Goal: Information Seeking & Learning: Compare options

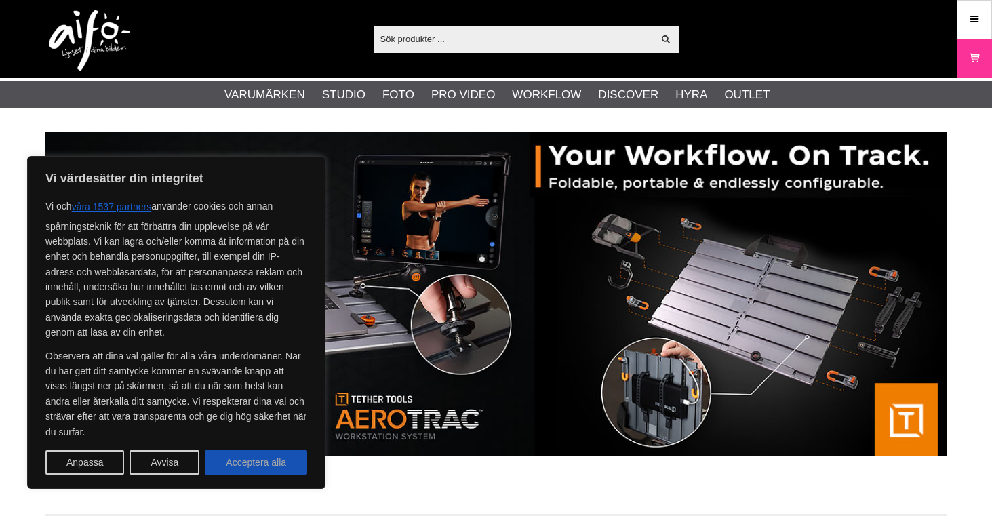
click at [255, 470] on button "Acceptera alla" at bounding box center [256, 462] width 102 height 24
checkbox input "true"
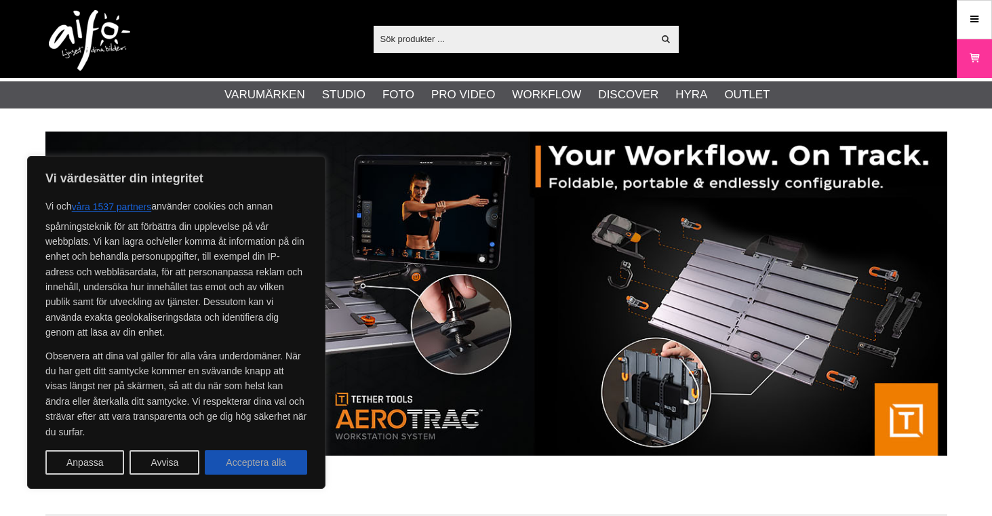
checkbox input "true"
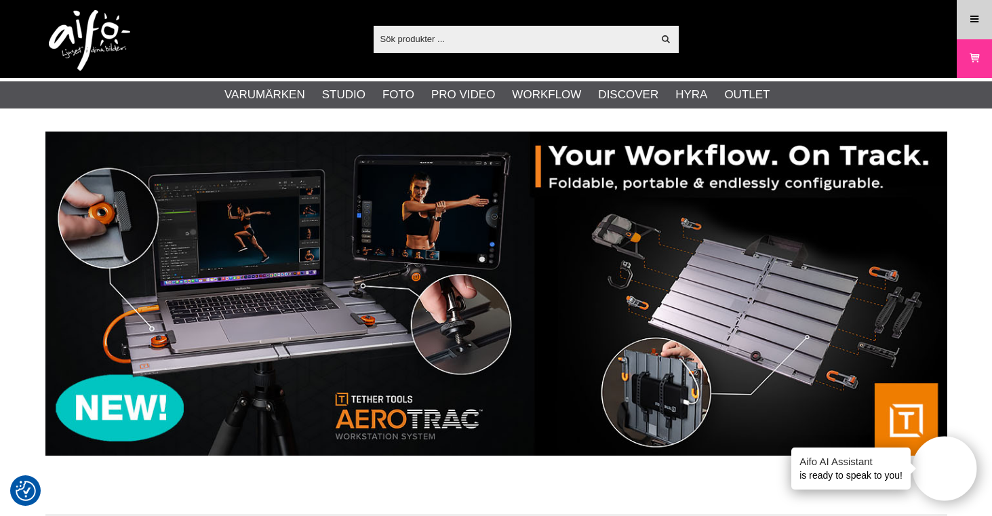
click at [973, 18] on icon at bounding box center [974, 19] width 12 height 15
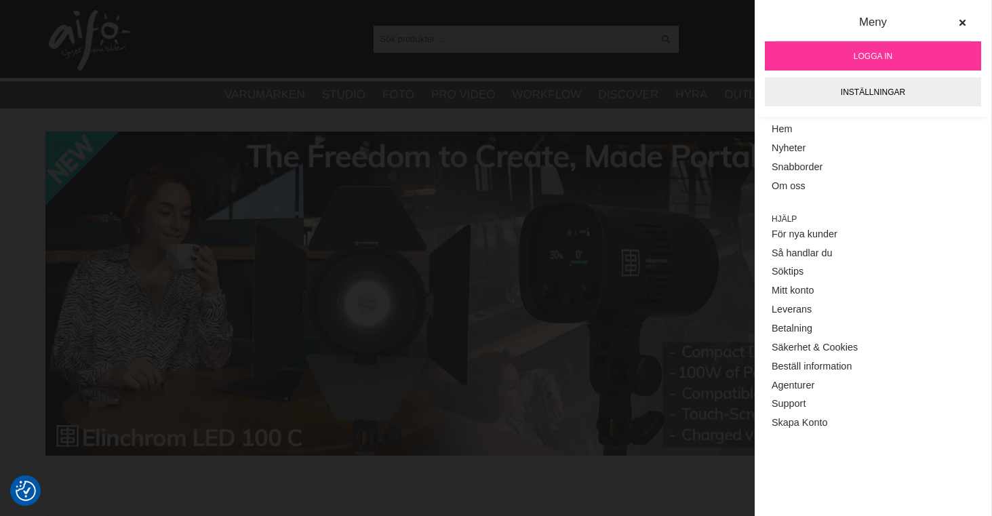
click at [832, 45] on link "Logga in" at bounding box center [873, 55] width 216 height 29
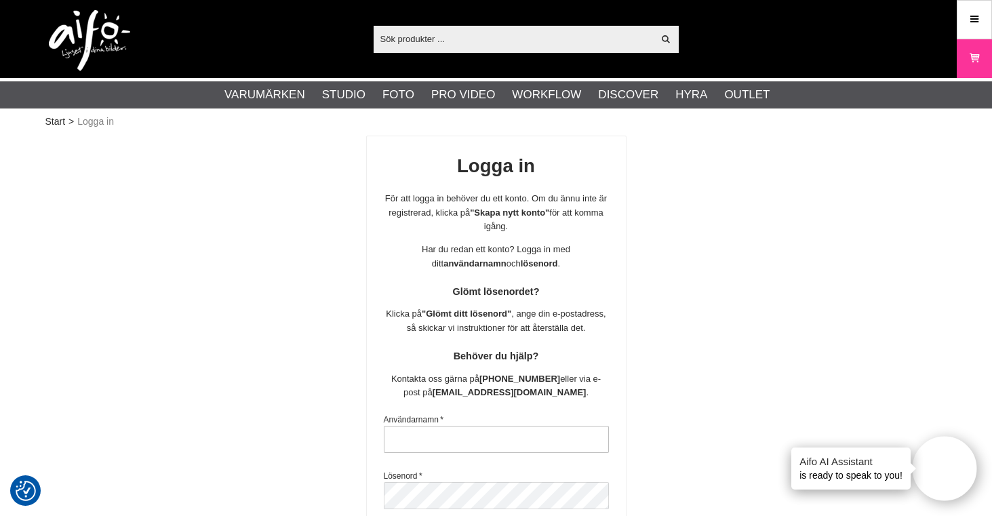
click at [450, 435] on input "text" at bounding box center [496, 439] width 225 height 27
type input "I"
type input "info@goteborgsbildverkstad.se"
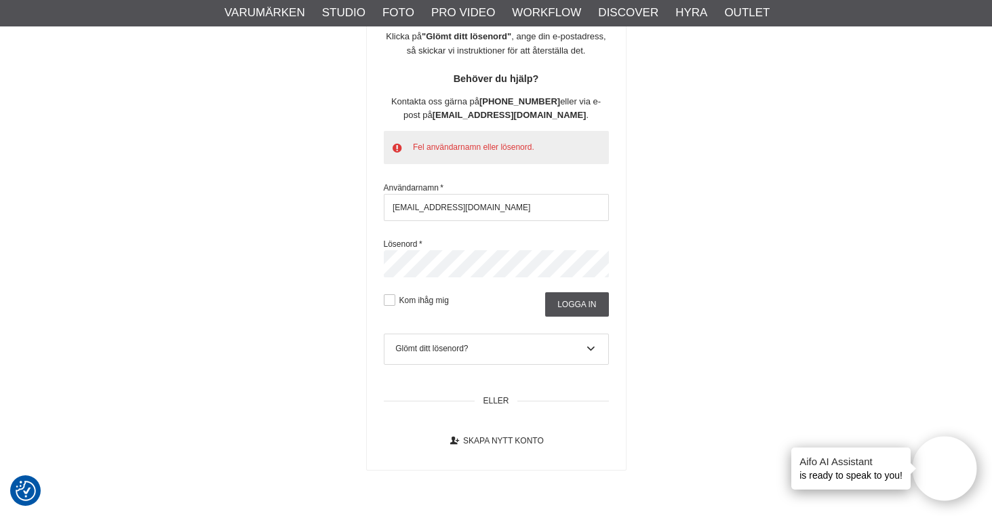
click at [350, 267] on div "Logga in För att logga in behöver du ett konto. Om du ännu inte är registrerad,…" at bounding box center [496, 164] width 902 height 612
click at [517, 345] on div "Glömt ditt lösenord?" at bounding box center [495, 348] width 201 height 12
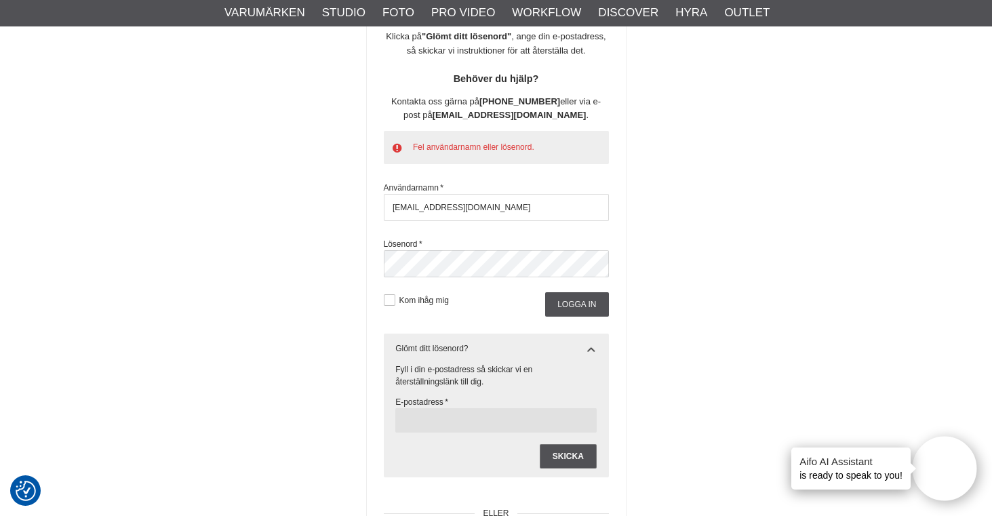
click at [462, 415] on input "text" at bounding box center [495, 420] width 201 height 24
type input "info@goteborgsbildverkstad.se"
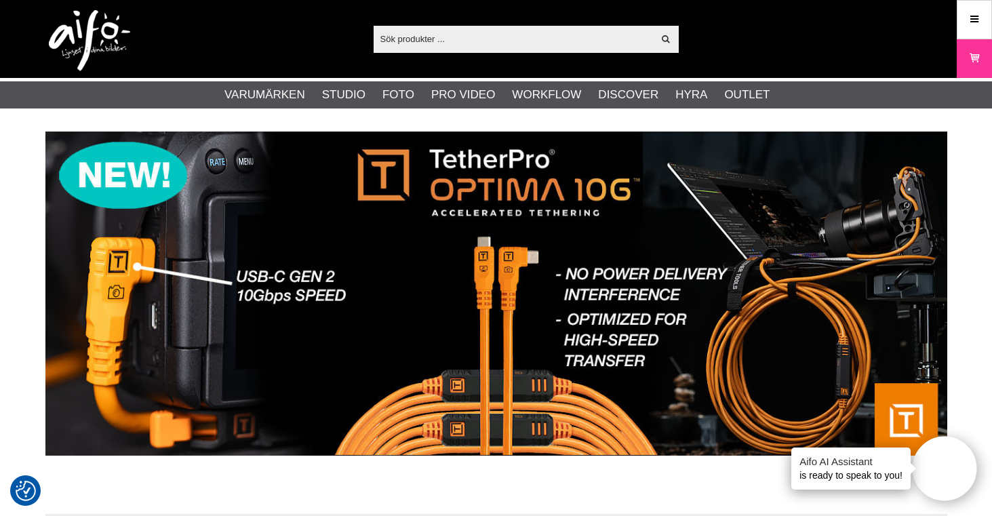
click at [503, 37] on input "text" at bounding box center [514, 38] width 280 height 20
paste input "MA-046MC"
type input "MA-046MC"
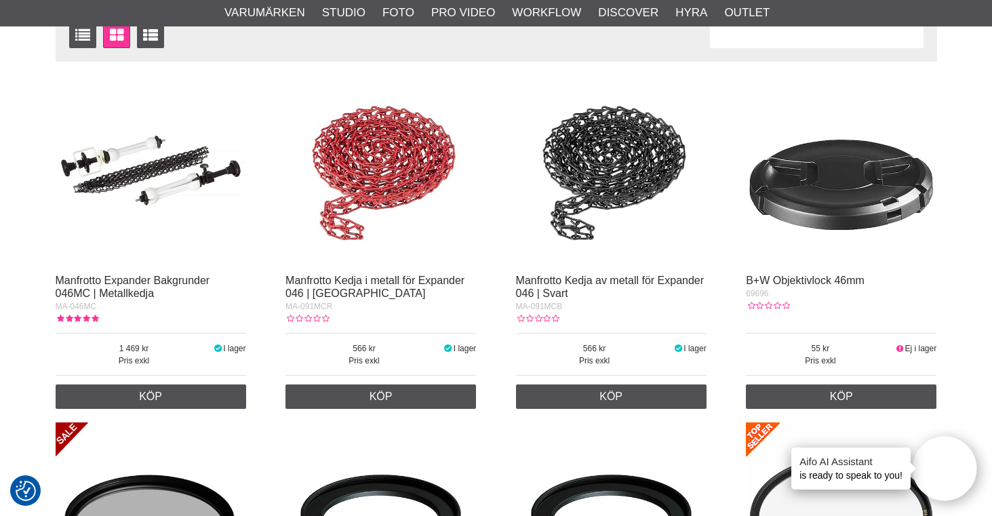
scroll to position [269, 0]
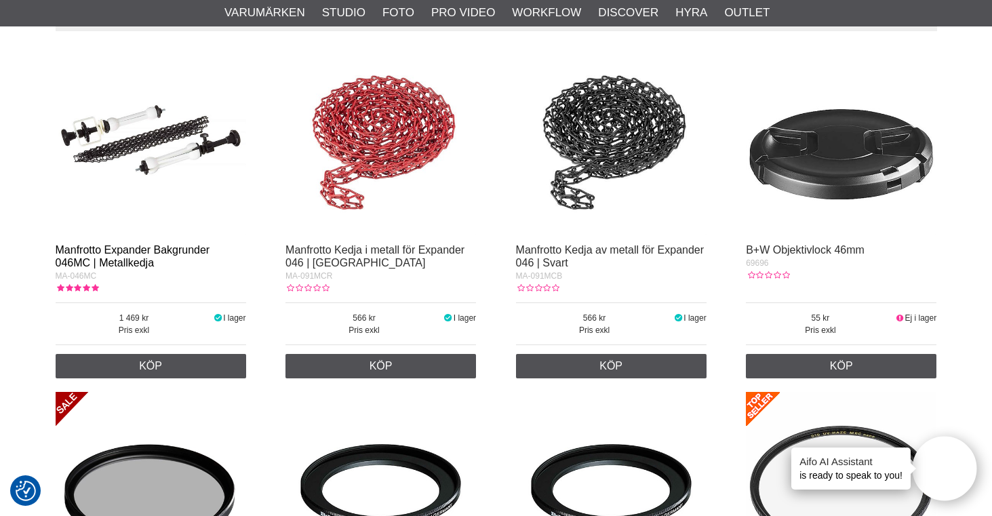
click at [170, 252] on link "Manfrotto Expander Bakgrunder 046MC | Metallkedja" at bounding box center [133, 256] width 155 height 24
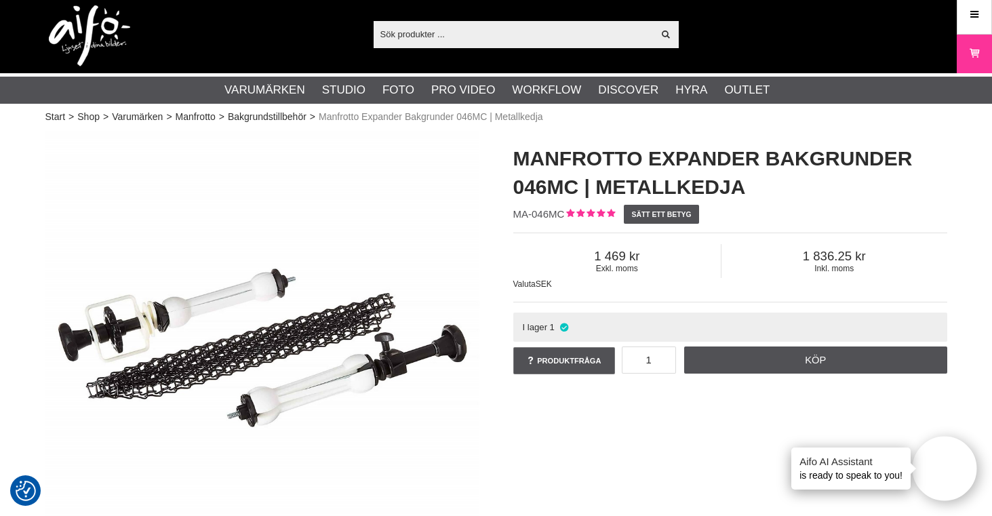
scroll to position [6, 0]
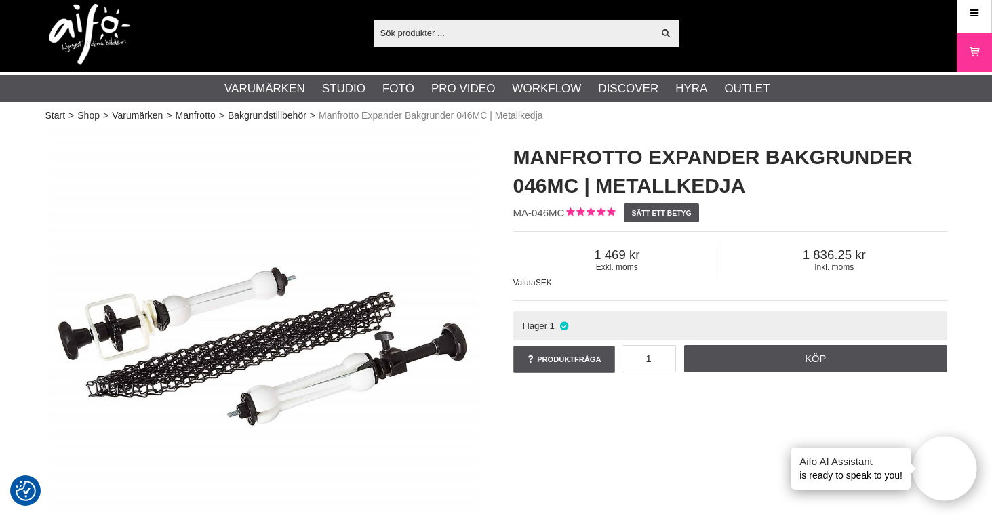
click at [556, 28] on input "text" at bounding box center [514, 32] width 280 height 20
paste input "Manfrotto Expander Bakgrunder | Metallkedja"
type input "Manfrotto Expander Bakgrunder | Metallkedja"
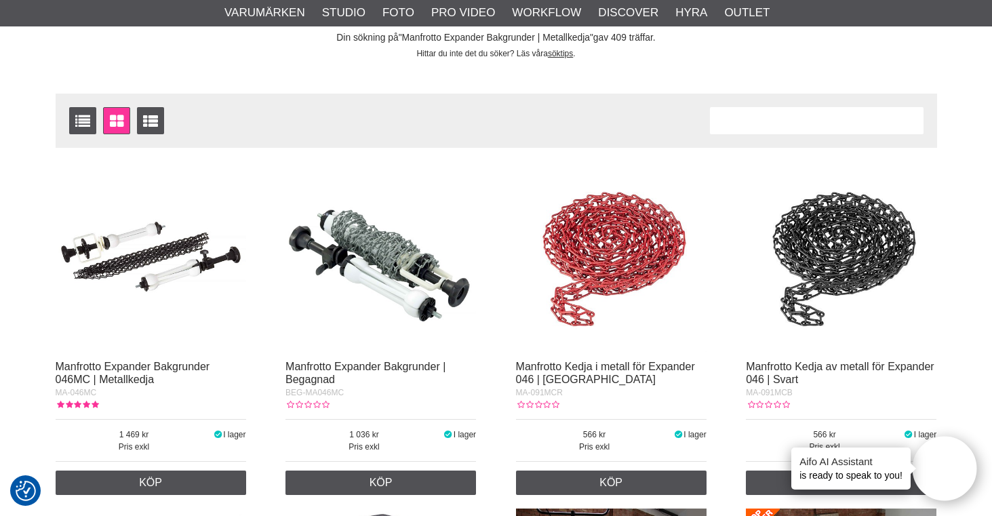
scroll to position [154, 0]
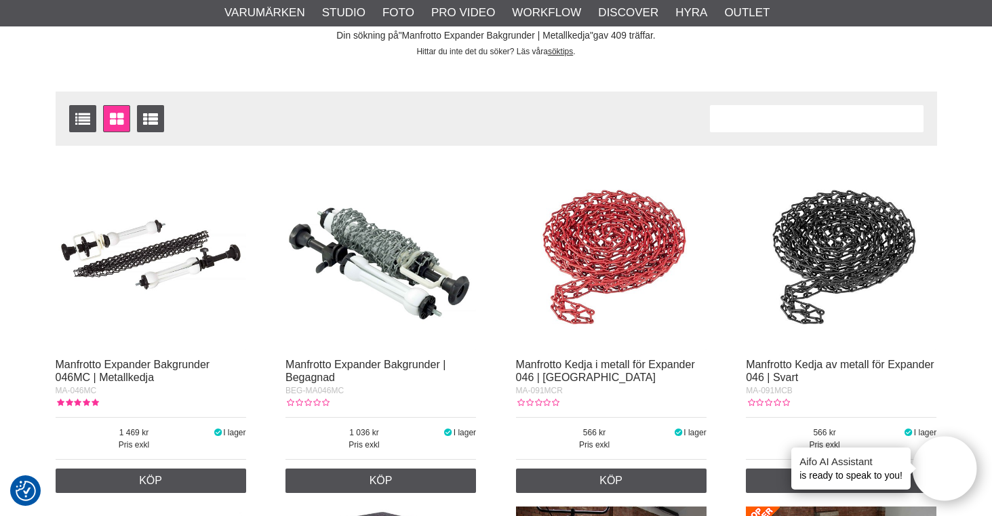
click at [173, 285] on img at bounding box center [151, 254] width 191 height 191
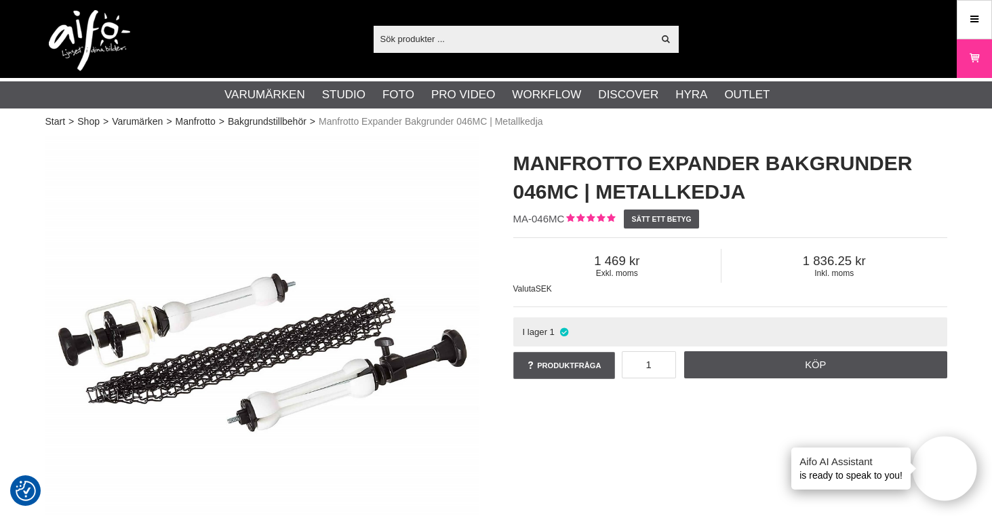
click at [463, 38] on input "text" at bounding box center [514, 38] width 280 height 20
paste input "MA-045"
type input "MA-045"
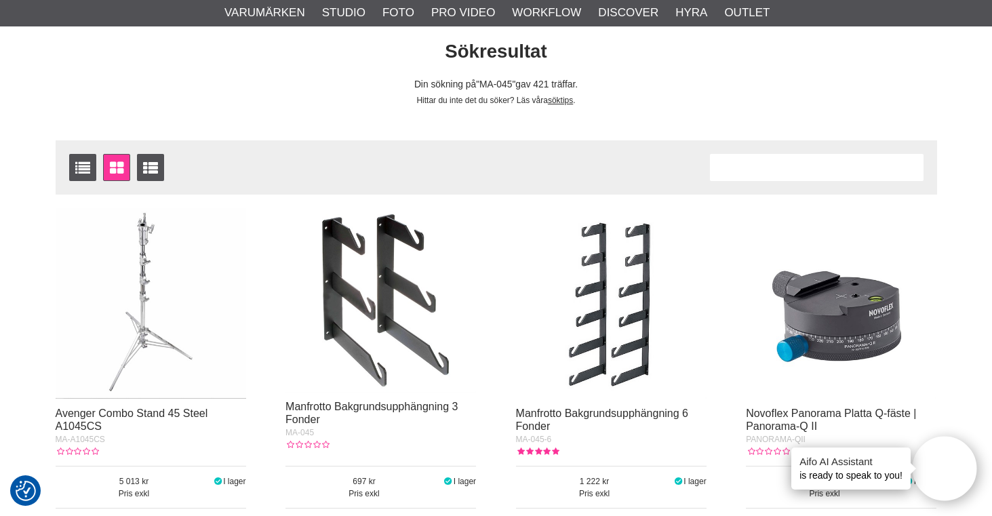
scroll to position [106, 0]
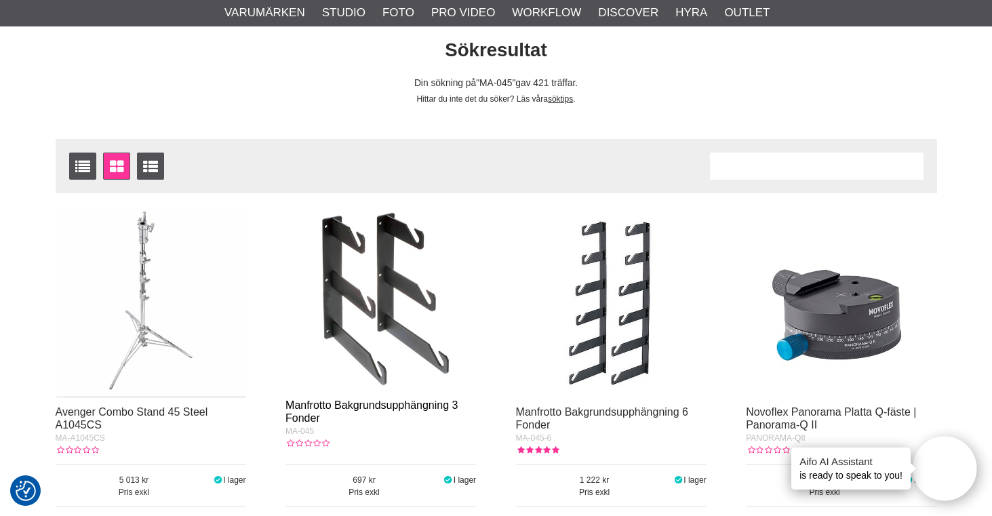
click at [391, 401] on link "Manfrotto Bakgrundsupphängning 3 Fonder" at bounding box center [372, 411] width 172 height 24
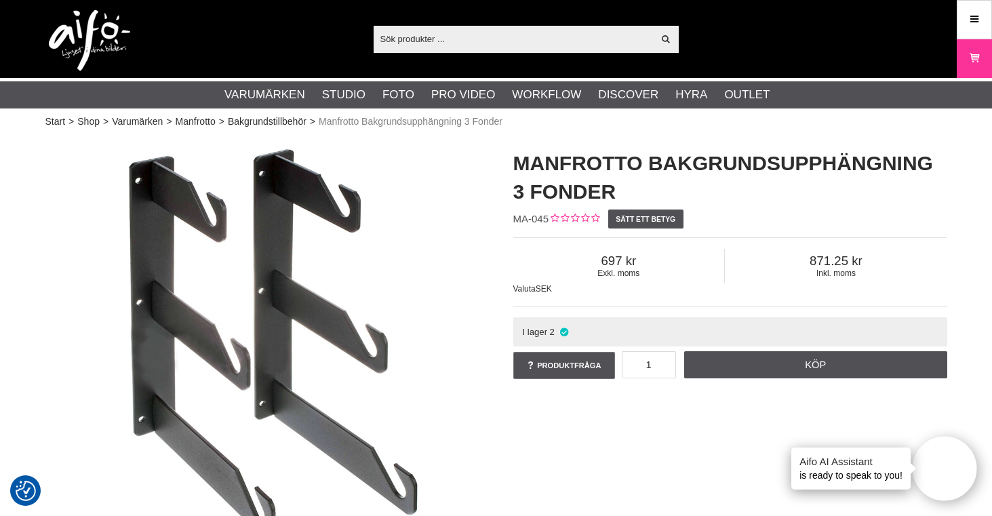
click at [448, 32] on input "text" at bounding box center [514, 38] width 280 height 20
paste input "MA-045"
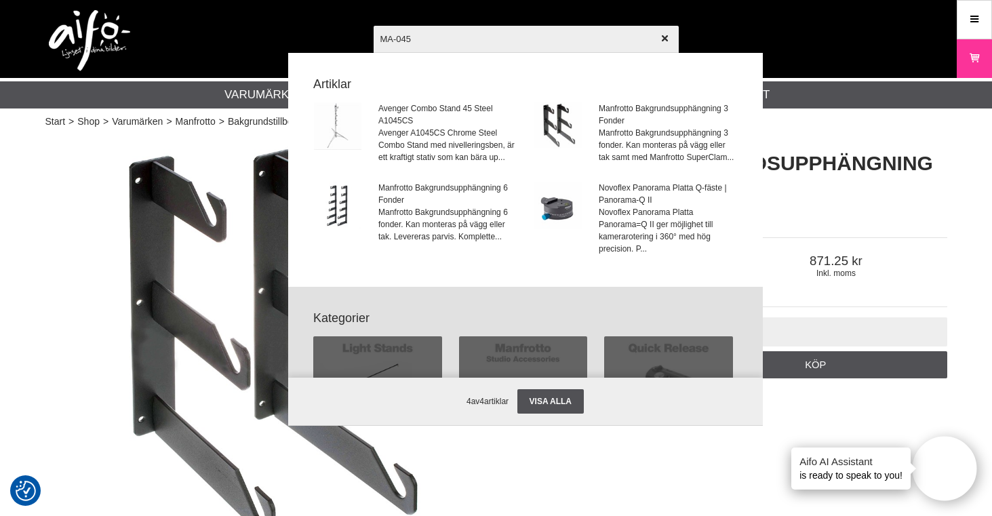
type input "MA-045"
click at [818, 210] on div "MA-045 Visa alla Artiklar Avenger Combo Stand 45 Steel A1045CS Avenger A1045CS …" at bounding box center [611, 195] width 475 height 339
click at [552, 406] on link "Visa alla" at bounding box center [550, 401] width 66 height 24
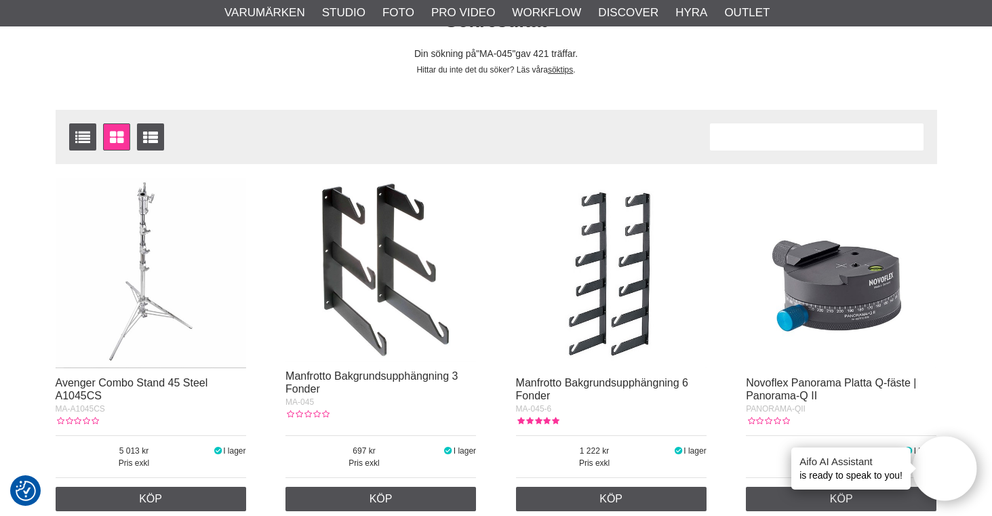
scroll to position [151, 0]
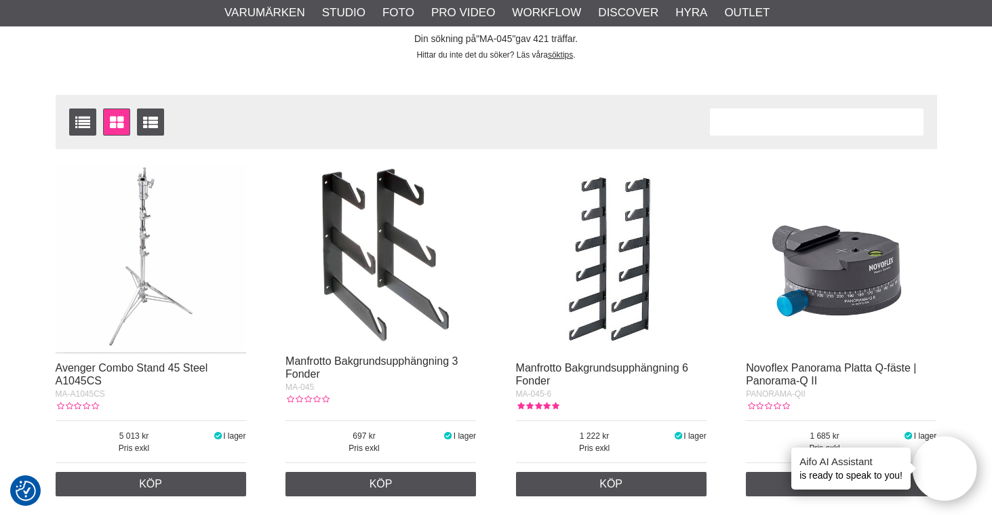
click at [385, 311] on img at bounding box center [381, 255] width 191 height 184
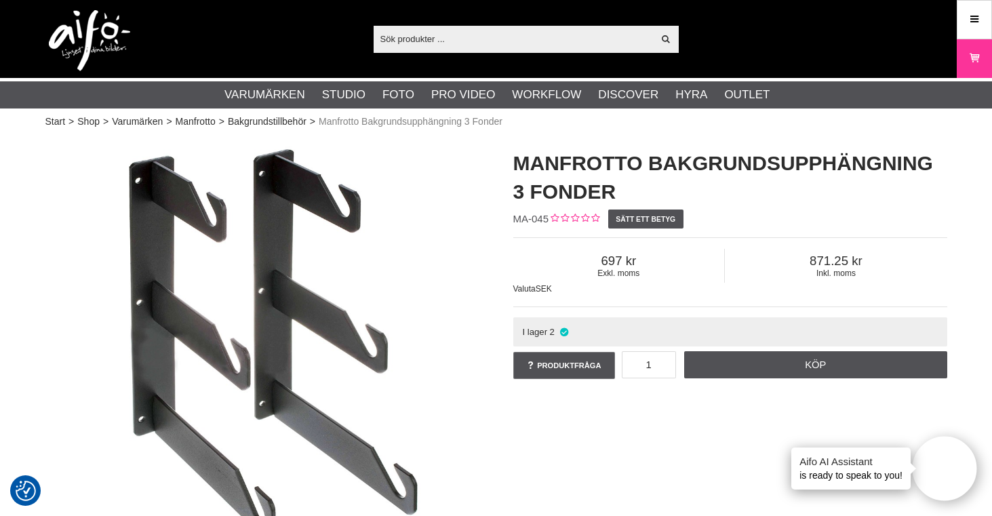
click at [439, 35] on input "text" at bounding box center [514, 38] width 280 height 20
paste input "Elinchrom ELC 500/500 Dual Set | Studioblixt TTL"
type input "Elinchrom ELC 500/500 Dual Set | Studioblixt TTL"
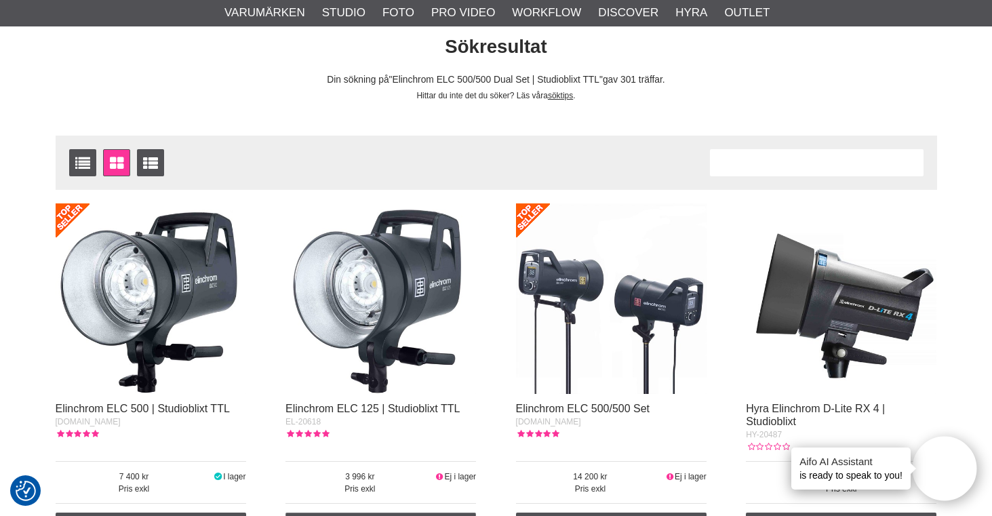
scroll to position [111, 0]
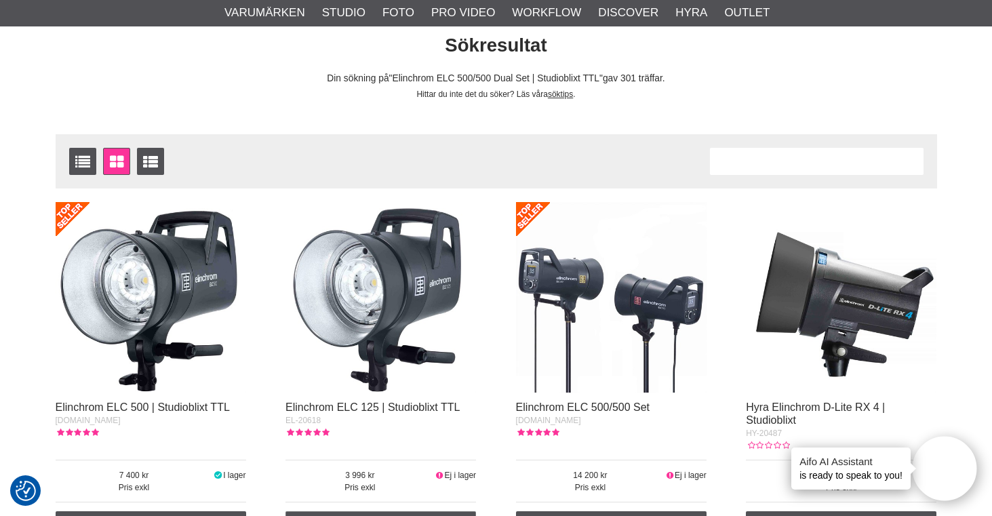
click at [142, 293] on img at bounding box center [151, 297] width 191 height 191
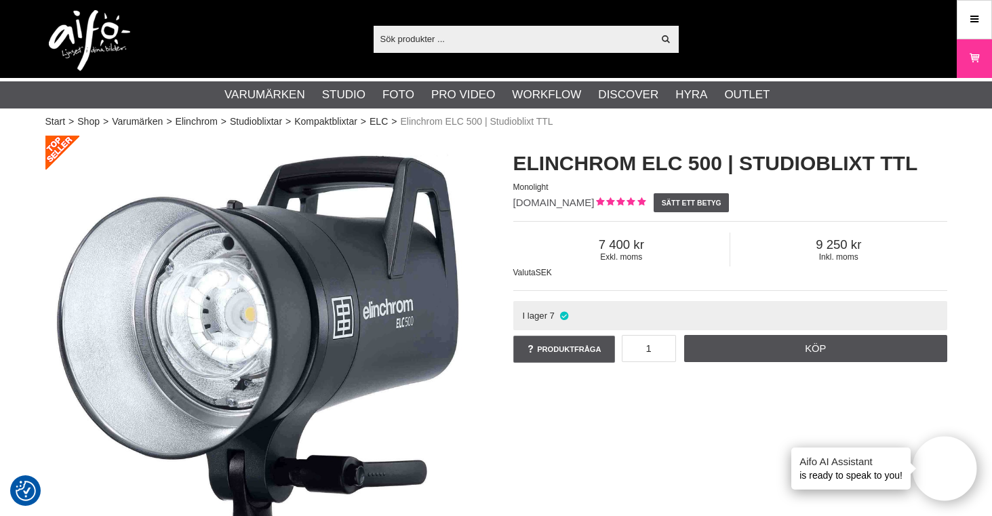
click at [544, 33] on input "text" at bounding box center [514, 38] width 280 height 20
paste input "Elinchrom Quadra Li-Ion Laddare Multivolt - Begagnad"
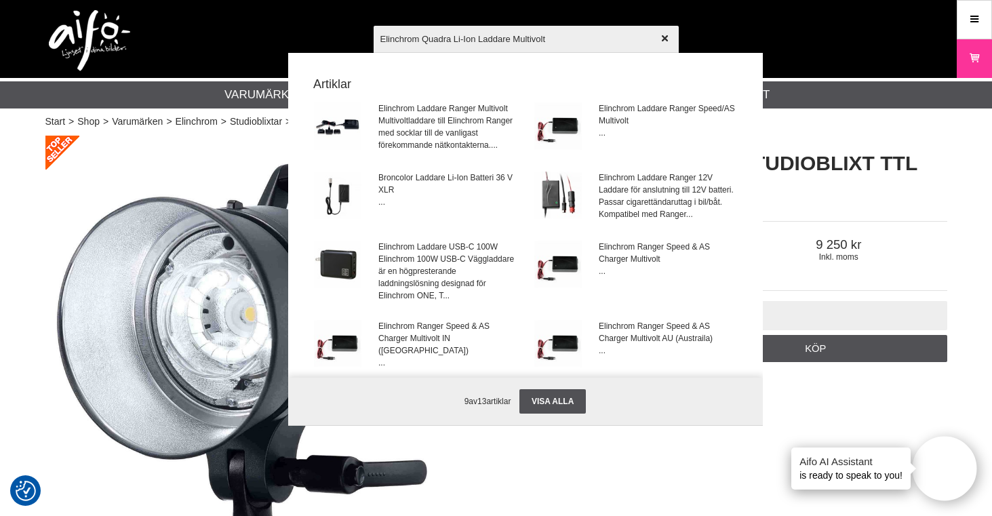
type input "Elinchrom Quadra Li-Ion Laddare Multivolt"
